Goal: Book appointment/travel/reservation

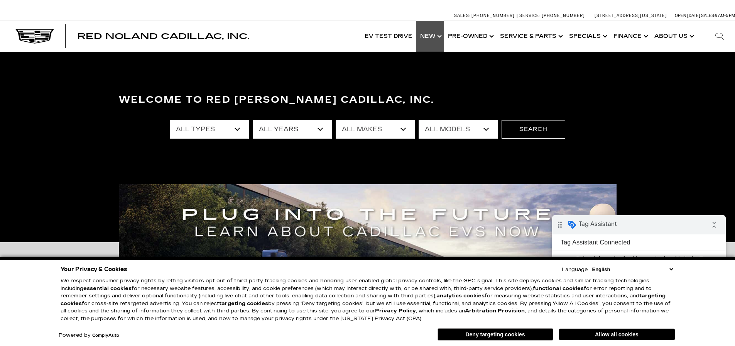
click at [442, 35] on link "Show New" at bounding box center [430, 36] width 28 height 31
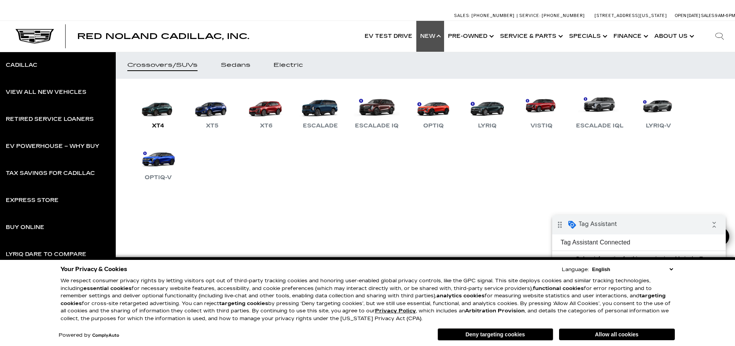
click at [168, 104] on link "XT4" at bounding box center [158, 110] width 46 height 40
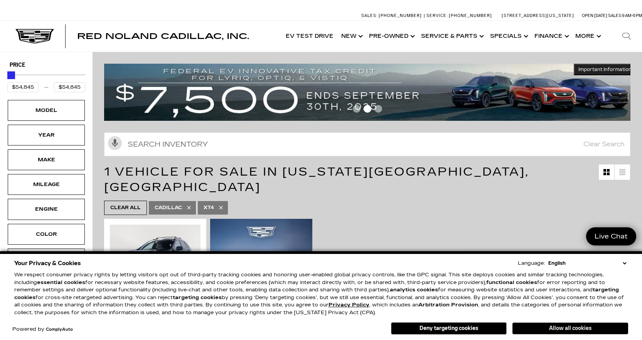
click at [543, 326] on button "Allow all cookies" at bounding box center [571, 329] width 116 height 12
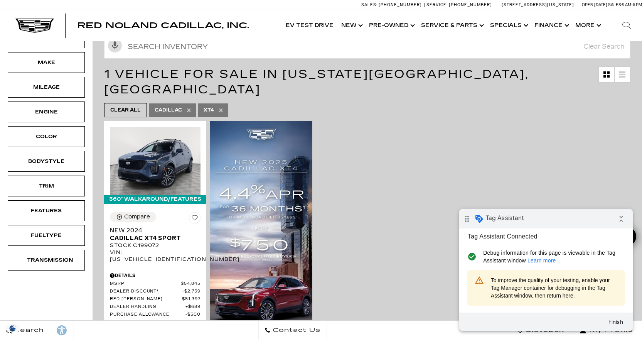
scroll to position [116, 0]
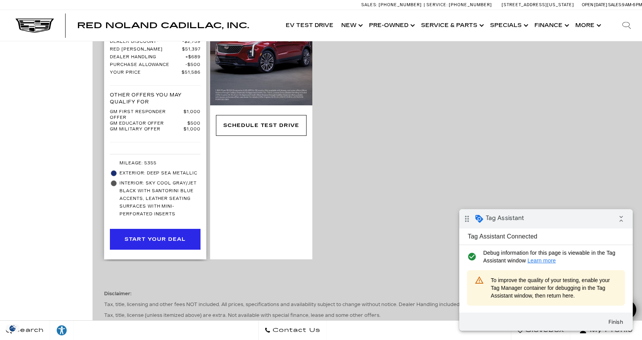
scroll to position [116, 0]
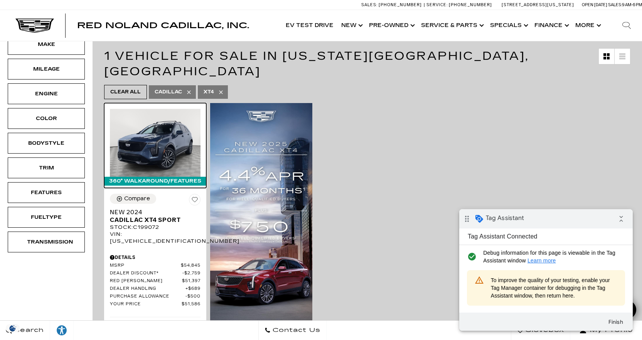
drag, startPoint x: 137, startPoint y: 130, endPoint x: 16, endPoint y: 157, distance: 123.2
click at [137, 130] on img at bounding box center [155, 143] width 91 height 68
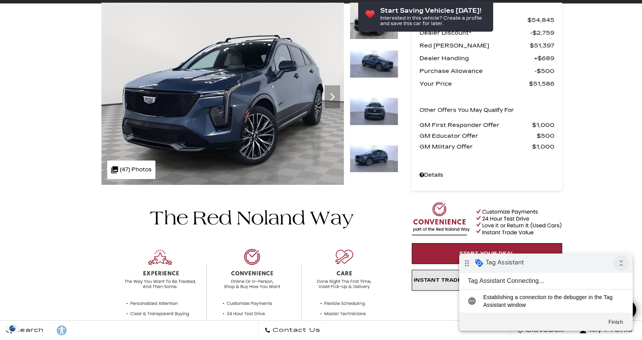
click at [627, 262] on icon "collapse_all" at bounding box center [621, 262] width 15 height 15
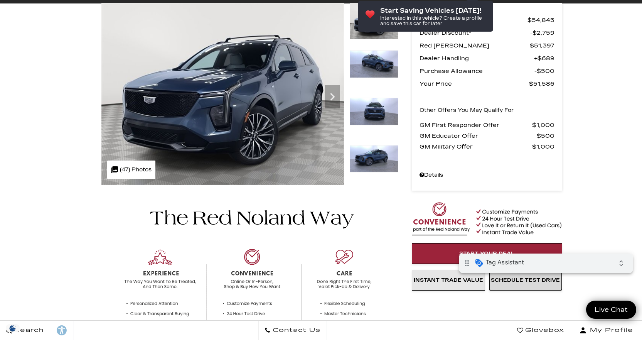
click at [529, 282] on span "Schedule Test Drive" at bounding box center [525, 280] width 69 height 6
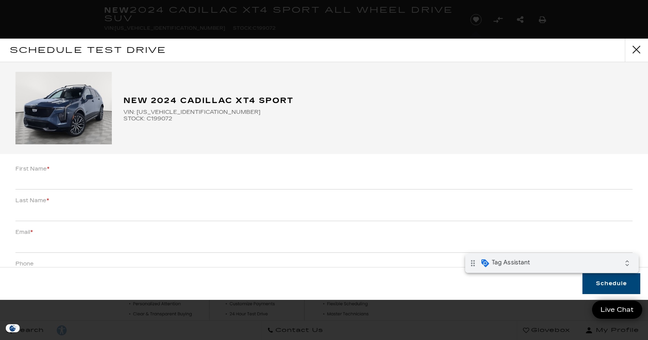
scroll to position [69, 0]
click at [140, 184] on input "First Name *" at bounding box center [323, 181] width 617 height 15
type input "Test"
type input "test@gmail.com"
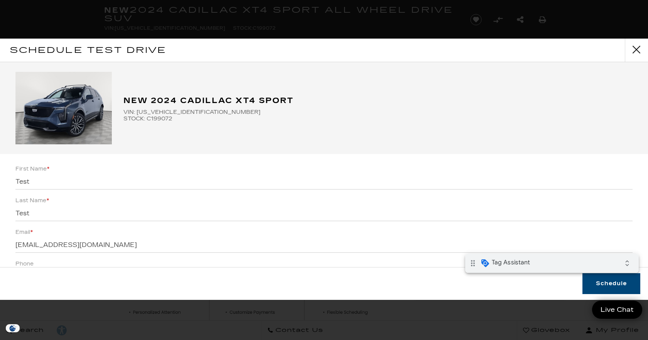
scroll to position [112, 0]
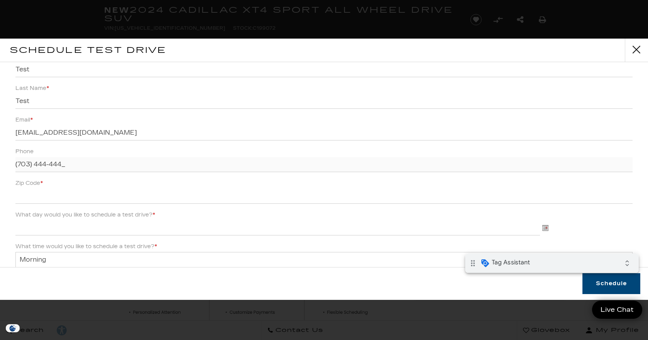
type input "(703) 444-4444"
type input "21231"
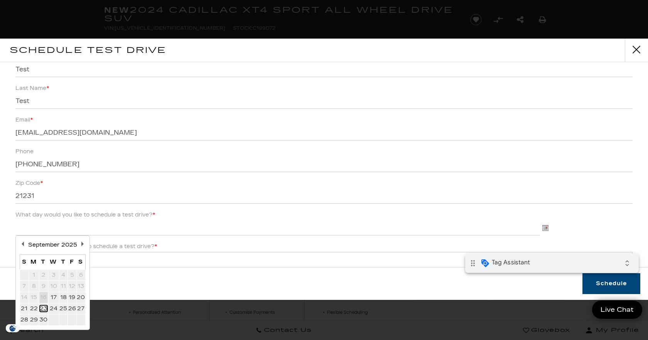
click at [42, 308] on link "23" at bounding box center [44, 308] width 8 height 7
type input "09/23/2025"
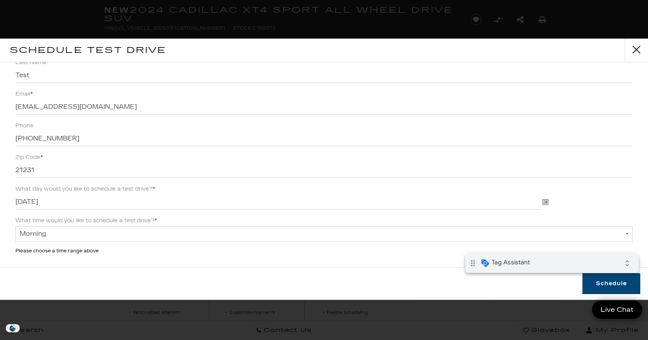
scroll to position [164, 0]
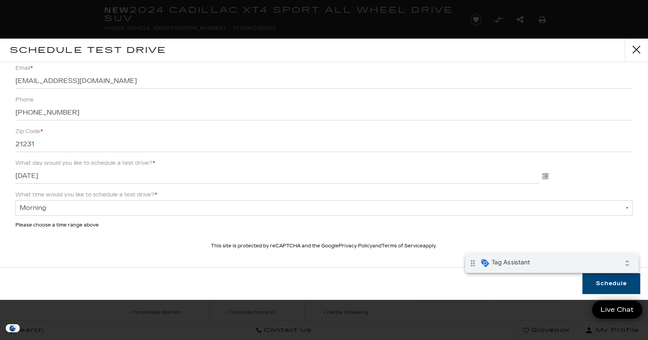
drag, startPoint x: 593, startPoint y: 267, endPoint x: 600, endPoint y: 271, distance: 7.4
click at [593, 267] on div "drag_indicator Tag Assistant expand_all" at bounding box center [552, 262] width 174 height 19
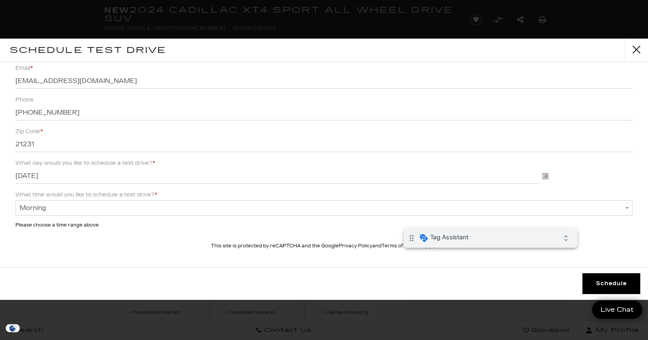
click at [607, 286] on button "Schedule" at bounding box center [612, 283] width 58 height 21
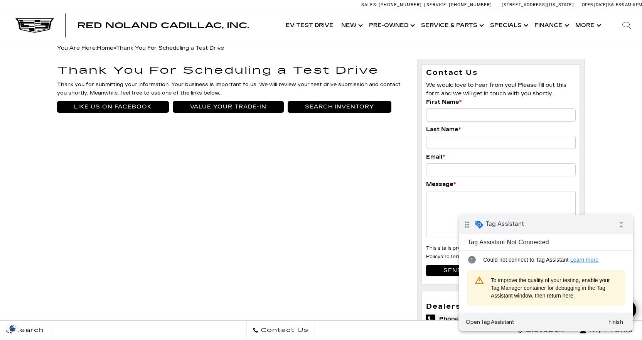
scroll to position [616, 0]
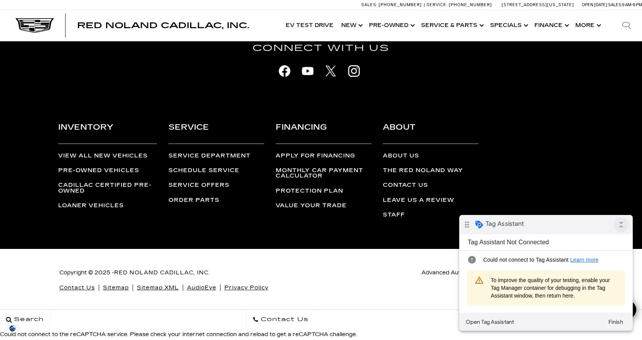
click at [616, 224] on icon "collapse_all" at bounding box center [621, 224] width 15 height 15
